Goal: Transaction & Acquisition: Purchase product/service

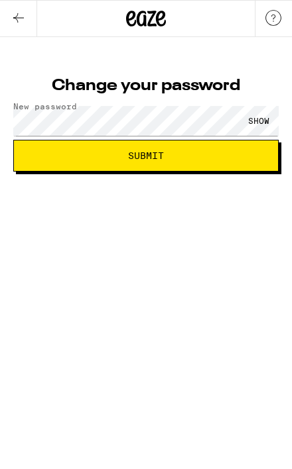
click at [217, 160] on span "Submit" at bounding box center [146, 155] width 243 height 9
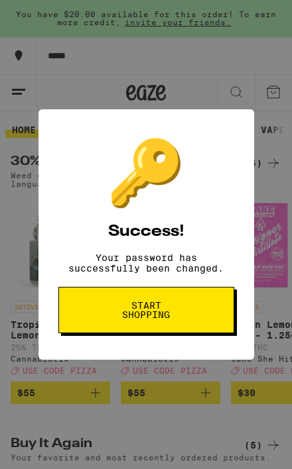
click at [0, 0] on div "🔑 Success! Your password has successfully been changed. Start shopping" at bounding box center [0, 0] width 0 height 0
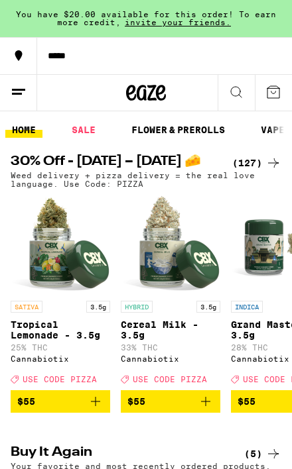
click at [71, 60] on div "*****" at bounding box center [164, 55] width 255 height 9
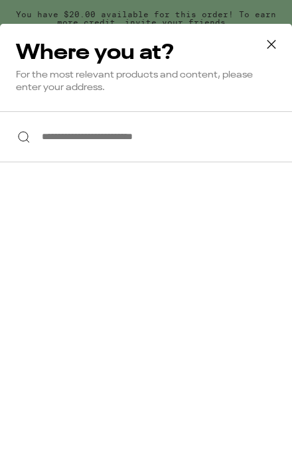
click at [60, 143] on input "**********" at bounding box center [146, 136] width 292 height 51
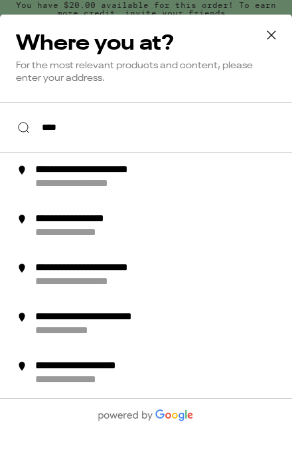
click at [80, 120] on input "****" at bounding box center [146, 136] width 292 height 51
click at [91, 141] on input "****" at bounding box center [146, 136] width 292 height 51
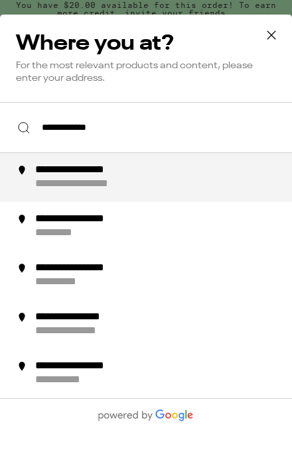
click at [57, 187] on div "**********" at bounding box center [96, 194] width 123 height 14
type input "**********"
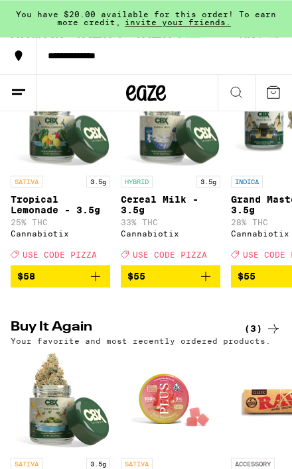
scroll to position [125, 0]
click at [180, 284] on span "$55" at bounding box center [170, 277] width 86 height 16
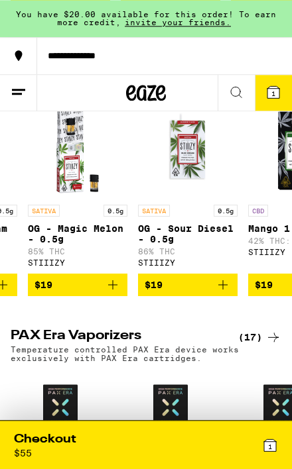
scroll to position [1760, 0]
click at [29, 95] on button at bounding box center [18, 93] width 37 height 36
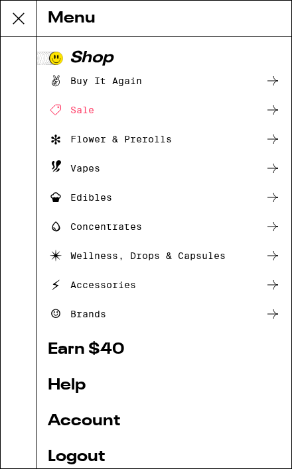
click at [156, 141] on div "Flower & Prerolls" at bounding box center [110, 139] width 124 height 16
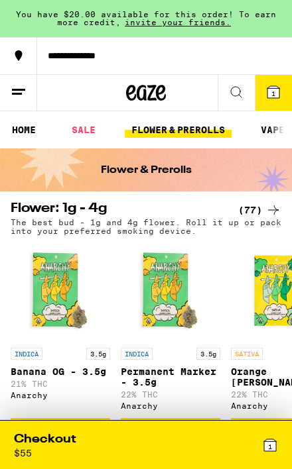
click at [267, 208] on icon at bounding box center [273, 210] width 16 height 16
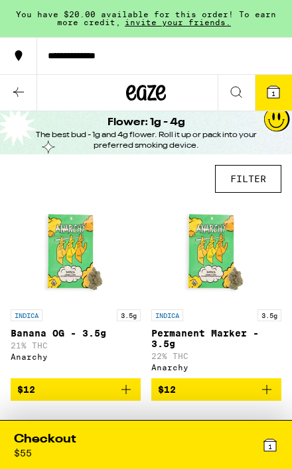
click at [260, 176] on button "FILTER" at bounding box center [248, 179] width 66 height 28
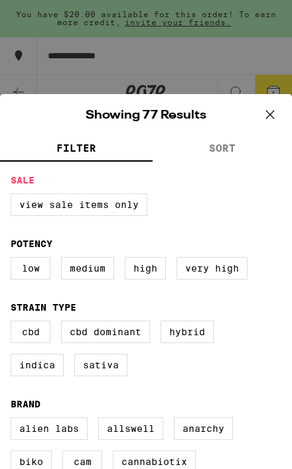
click at [165, 266] on label "High" at bounding box center [145, 268] width 41 height 23
click at [0, 0] on input "High" at bounding box center [0, 0] width 0 height 0
checkbox input "true"
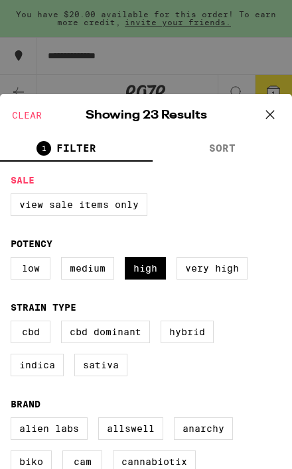
click at [221, 314] on fieldset "Strain Type CBD CBD Dominant Hybrid Indica Sativa" at bounding box center [146, 344] width 270 height 85
click at [221, 272] on label "Very High" at bounding box center [211, 268] width 71 height 23
click at [0, 0] on input "Very High" at bounding box center [0, 0] width 0 height 0
checkbox input "true"
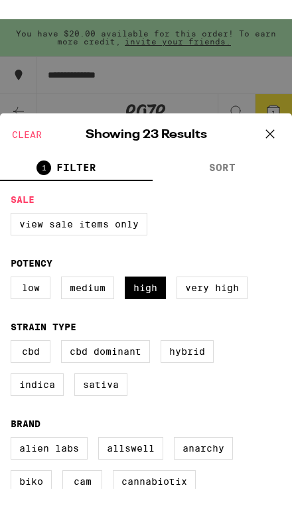
scroll to position [842, 0]
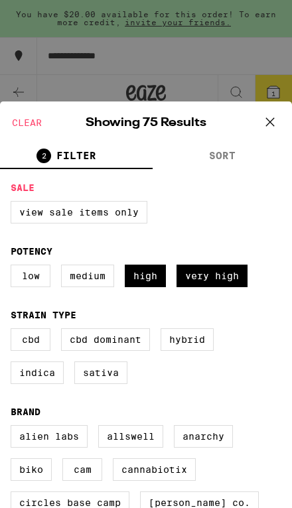
click at [237, 147] on button "SORT" at bounding box center [221, 156] width 139 height 25
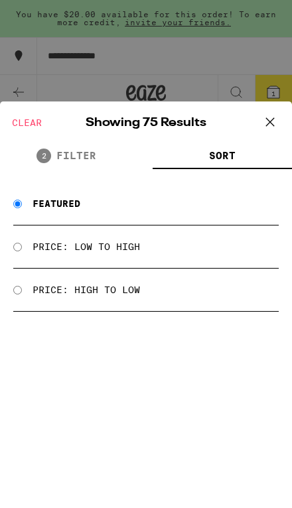
click at [133, 295] on label "Price: High to Low" at bounding box center [85, 289] width 107 height 11
click at [22, 294] on input "Price: High to Low" at bounding box center [17, 290] width 9 height 9
radio input "true"
click at [280, 119] on button at bounding box center [269, 122] width 41 height 42
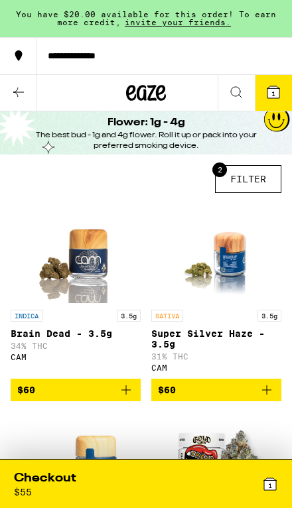
click at [227, 395] on span "$60" at bounding box center [216, 390] width 117 height 16
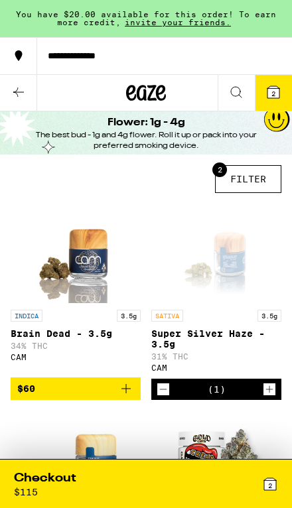
click at [180, 469] on div "2" at bounding box center [212, 483] width 132 height 27
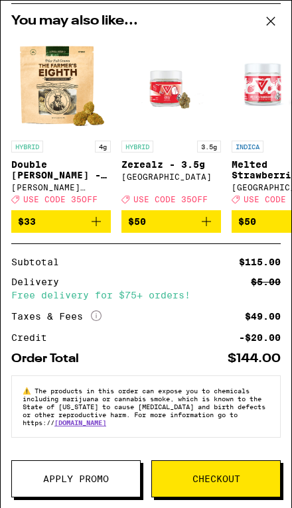
scroll to position [197, 0]
click at [223, 469] on span "Checkout" at bounding box center [216, 478] width 48 height 9
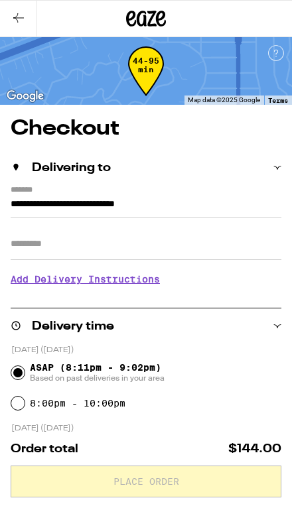
click at [135, 367] on span "ASAP (8:11pm - 9:02pm) Based on past deliveries in your area" at bounding box center [97, 372] width 135 height 21
click at [25, 367] on input "ASAP (8:11pm - 9:02pm) Based on past deliveries in your area" at bounding box center [17, 372] width 13 height 13
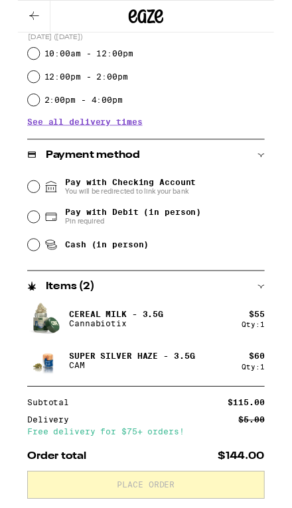
scroll to position [536, 0]
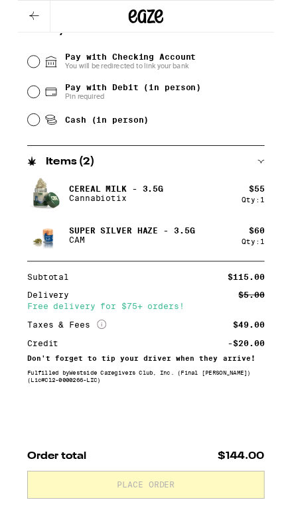
click at [106, 133] on span "Cash (in person)" at bounding box center [101, 136] width 95 height 11
click at [25, 133] on input "Cash (in person)" at bounding box center [17, 136] width 13 height 13
radio input "true"
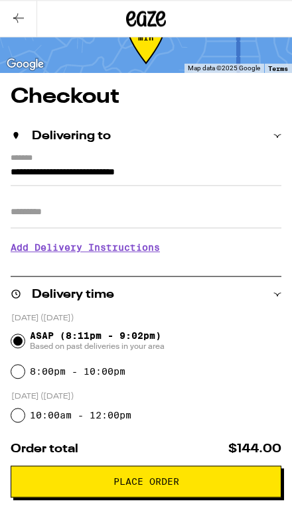
scroll to position [0, 0]
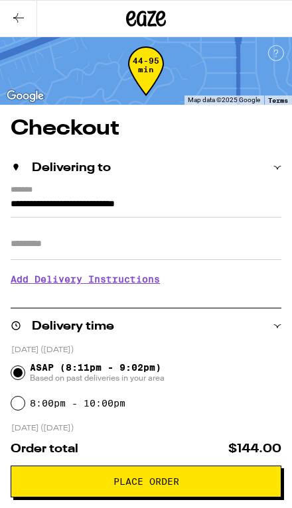
click at [186, 469] on button "Place Order" at bounding box center [146, 481] width 270 height 32
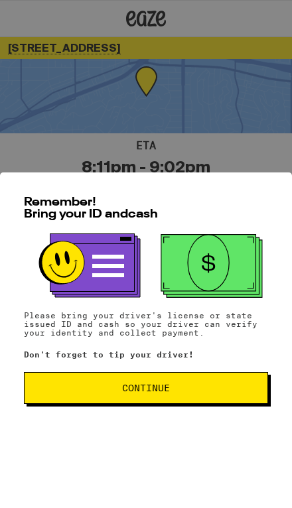
click at [187, 392] on span "Continue" at bounding box center [145, 387] width 221 height 9
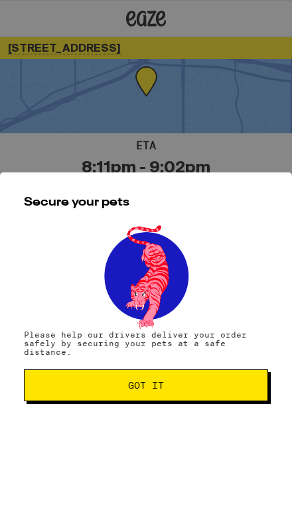
click at [199, 390] on span "Got it" at bounding box center [145, 385] width 221 height 9
